Goal: Task Accomplishment & Management: Manage account settings

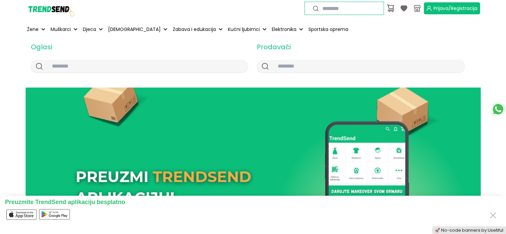
click at [445, 11] on span "Prijava/Registracija" at bounding box center [455, 8] width 44 height 7
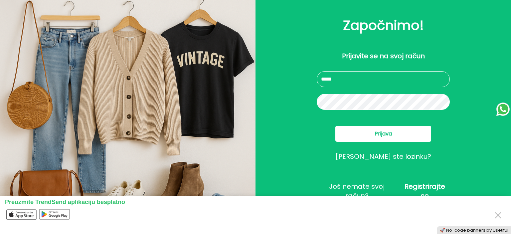
click at [329, 85] on input "text" at bounding box center [383, 79] width 133 height 16
click at [343, 80] on input "**********" at bounding box center [383, 79] width 133 height 16
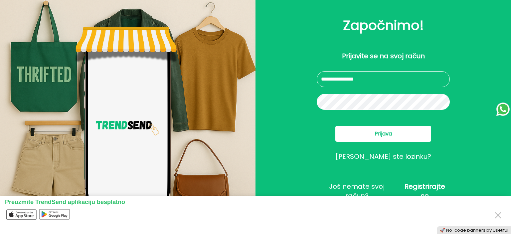
type input "**********"
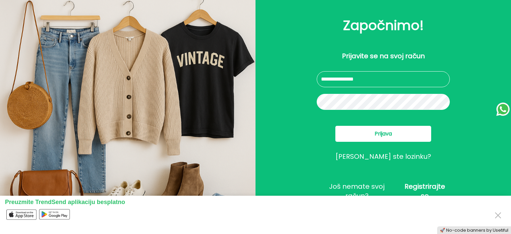
click at [385, 133] on span "Prijava" at bounding box center [383, 134] width 17 height 8
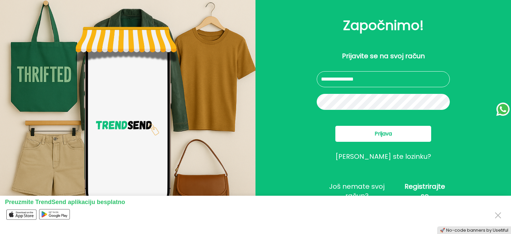
click at [366, 139] on button "Prijava" at bounding box center [383, 134] width 96 height 16
click at [386, 154] on button "[PERSON_NAME] ste lozinku?" at bounding box center [383, 156] width 96 height 8
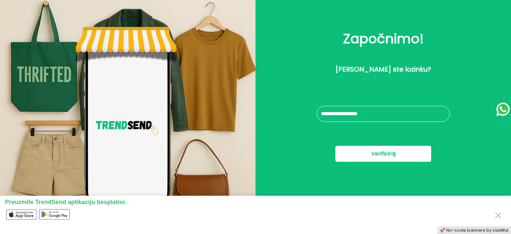
click at [371, 115] on input "text" at bounding box center [383, 114] width 133 height 16
type input "**********"
click at [367, 154] on button "Verificiraj" at bounding box center [383, 154] width 96 height 16
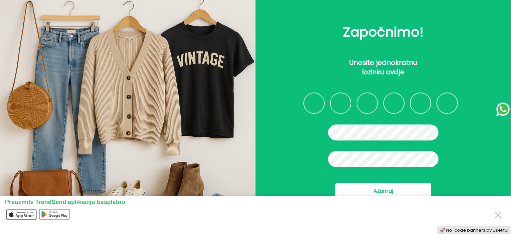
click at [312, 98] on input "Please enter verification code. Digit 1" at bounding box center [314, 103] width 21 height 21
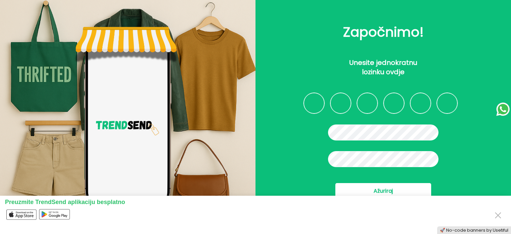
type input "*"
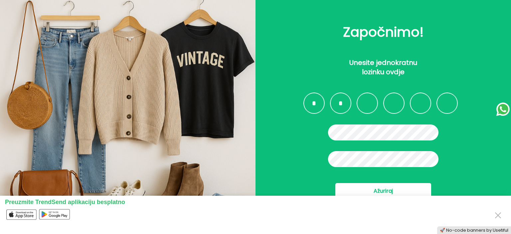
type input "*"
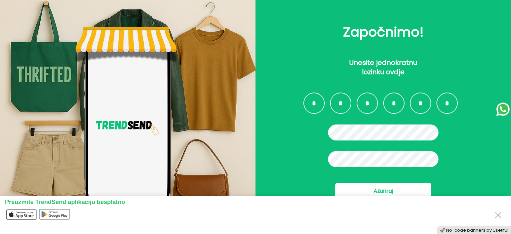
type input "*"
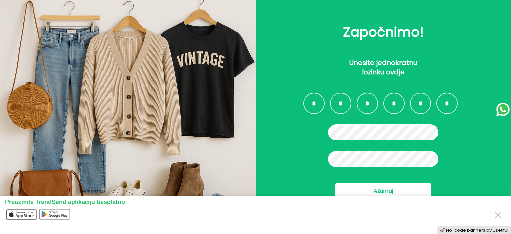
click at [378, 188] on button "Ažuriraj" at bounding box center [383, 191] width 96 height 16
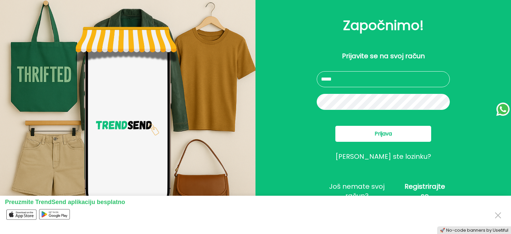
click at [344, 81] on input "text" at bounding box center [383, 79] width 133 height 16
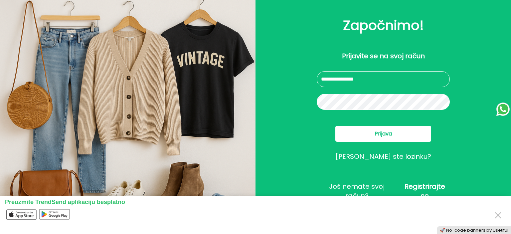
type input "**********"
click at [383, 141] on button "Prijava" at bounding box center [383, 134] width 96 height 16
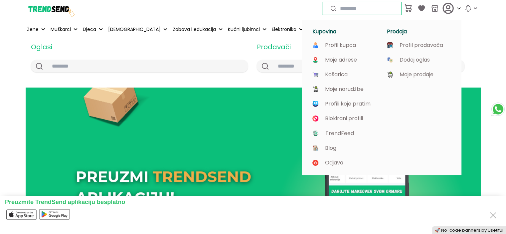
click at [453, 14] on div "Kupovina Profil kupca Moje adrese Košarica Moje narudžbe Profili koje pratim Bl…" at bounding box center [382, 93] width 160 height 163
click at [417, 44] on p "Profil prodavača" at bounding box center [422, 45] width 44 height 6
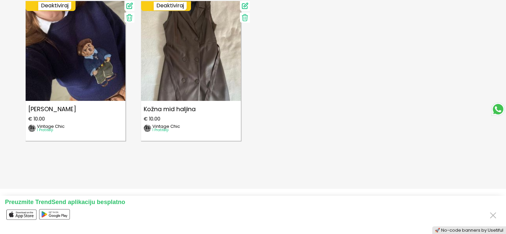
scroll to position [448, 0]
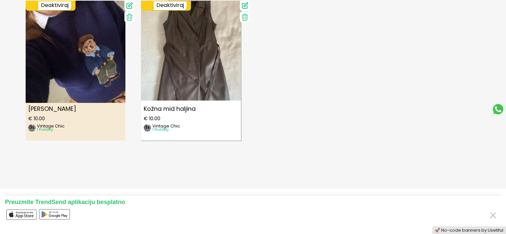
click at [96, 64] on img at bounding box center [76, 48] width 110 height 110
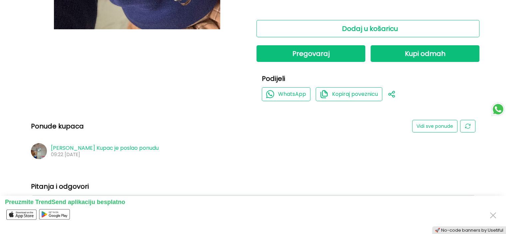
scroll to position [232, 0]
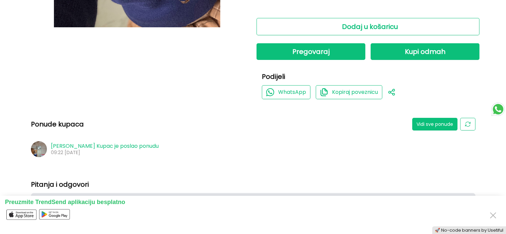
click at [441, 125] on button "Vidi sve ponude" at bounding box center [434, 124] width 45 height 13
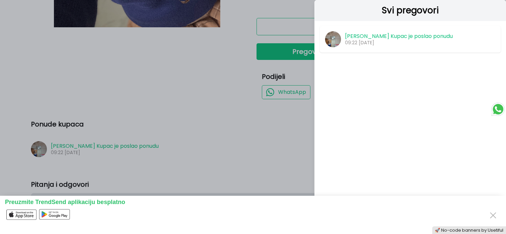
click at [404, 40] on p "09:22 [DATE]" at bounding box center [399, 42] width 108 height 5
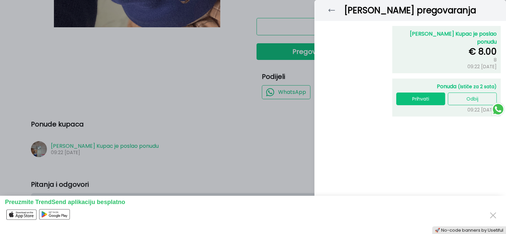
drag, startPoint x: 420, startPoint y: 93, endPoint x: 441, endPoint y: 124, distance: 37.7
click at [441, 124] on div "[PERSON_NAME] pregovaranja [PERSON_NAME] je poslao ponudu € 8.00 8 09:22 [DATE]…" at bounding box center [410, 117] width 192 height 234
click at [422, 92] on button "Prihvati" at bounding box center [420, 98] width 49 height 13
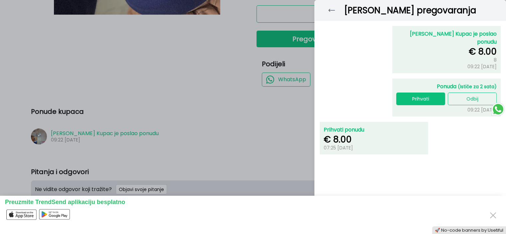
scroll to position [253, 0]
